Goal: Find specific page/section: Find specific page/section

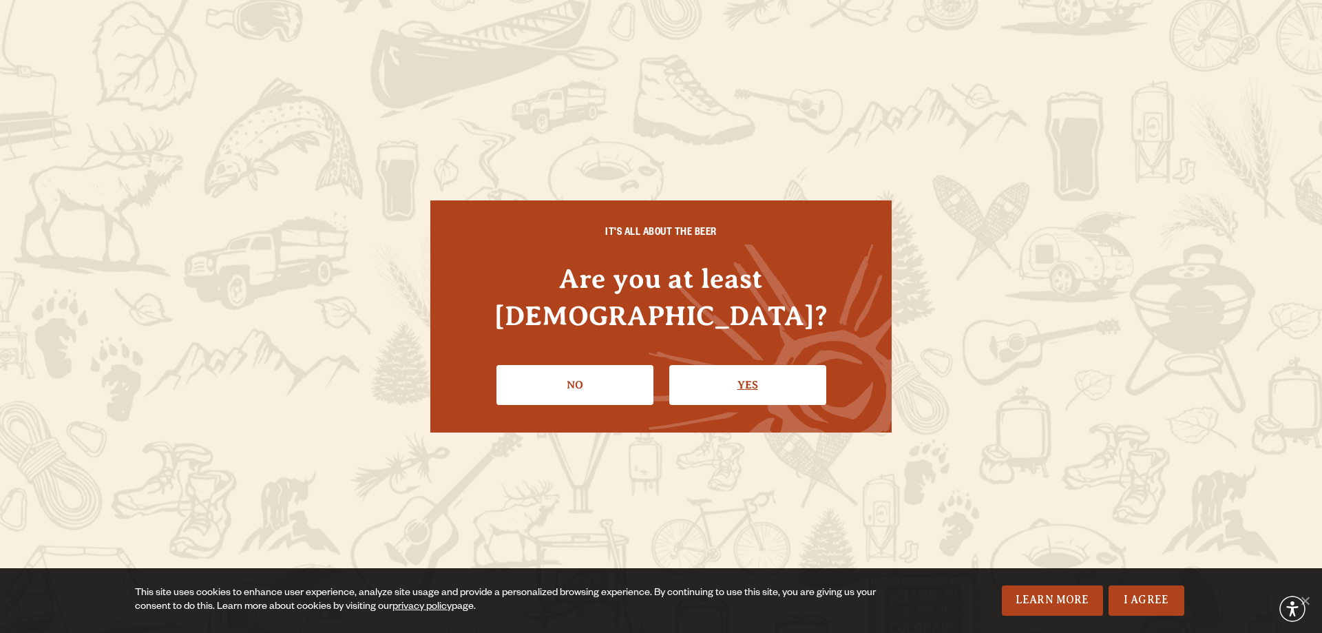
click at [745, 375] on link "Yes" at bounding box center [747, 385] width 157 height 40
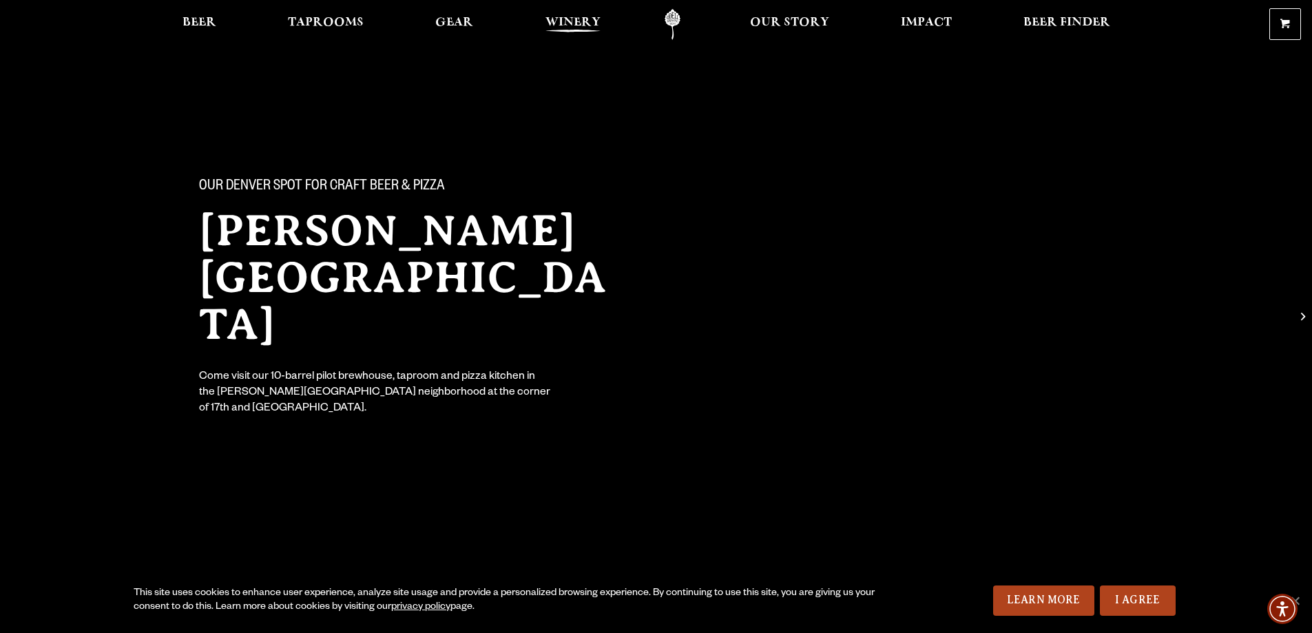
click at [577, 28] on span "Winery" at bounding box center [572, 22] width 55 height 11
click at [315, 24] on span "Taprooms" at bounding box center [326, 22] width 76 height 11
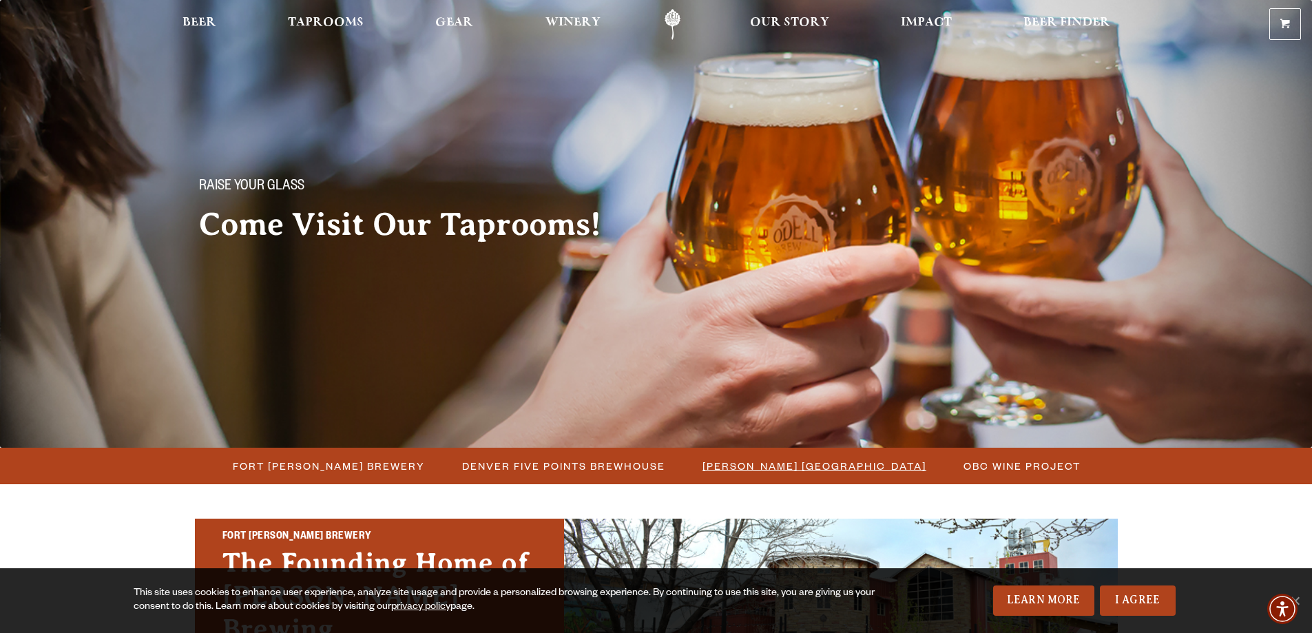
click at [858, 464] on span "[PERSON_NAME] [GEOGRAPHIC_DATA]" at bounding box center [814, 466] width 224 height 20
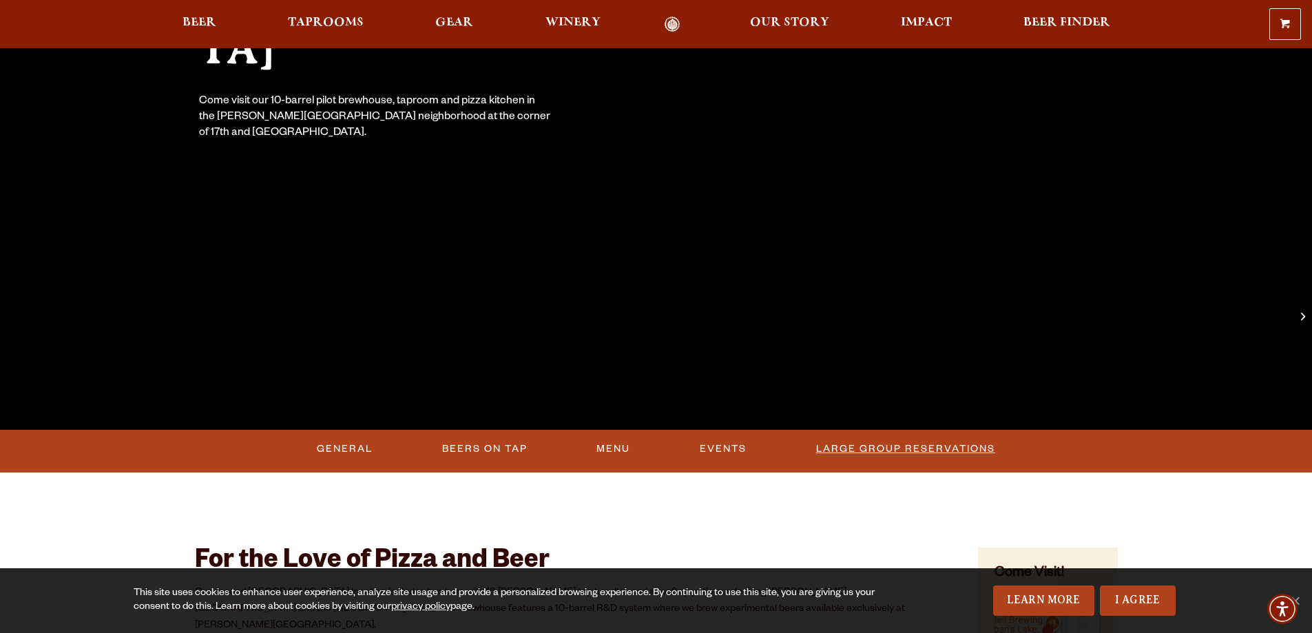
scroll to position [482, 0]
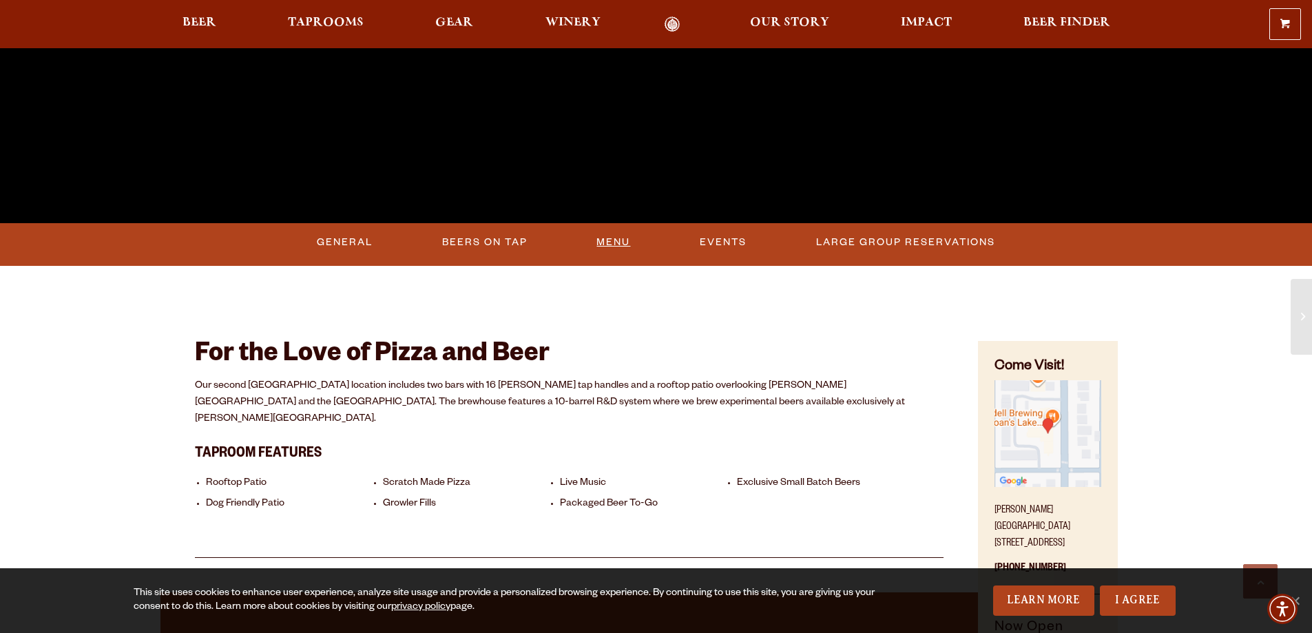
click at [618, 240] on link "Menu" at bounding box center [613, 243] width 45 height 32
